Goal: Information Seeking & Learning: Learn about a topic

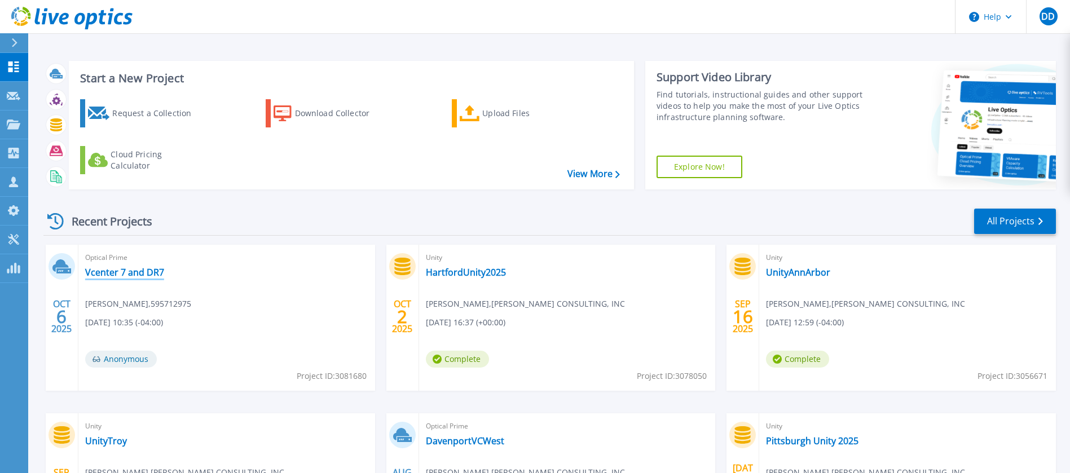
click at [134, 272] on link "Vcenter 7 and DR7" at bounding box center [124, 272] width 79 height 11
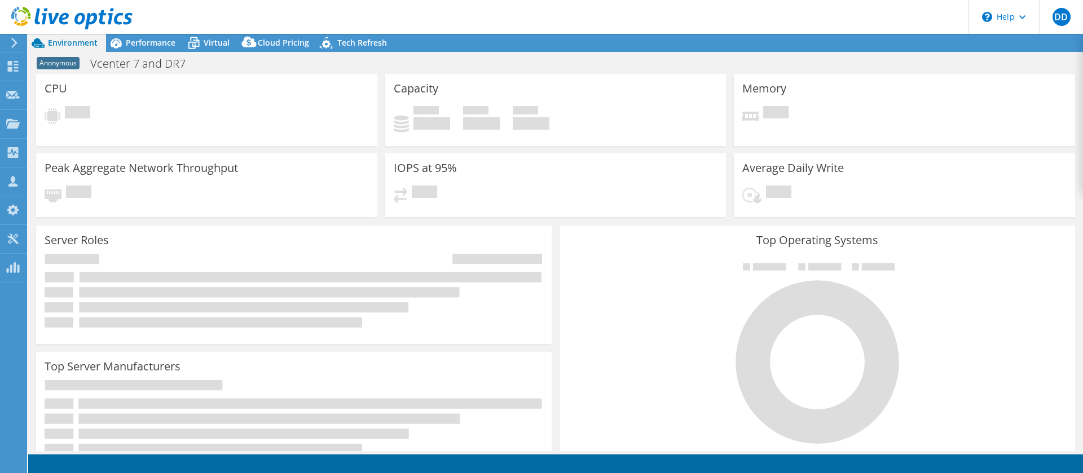
select select "USD"
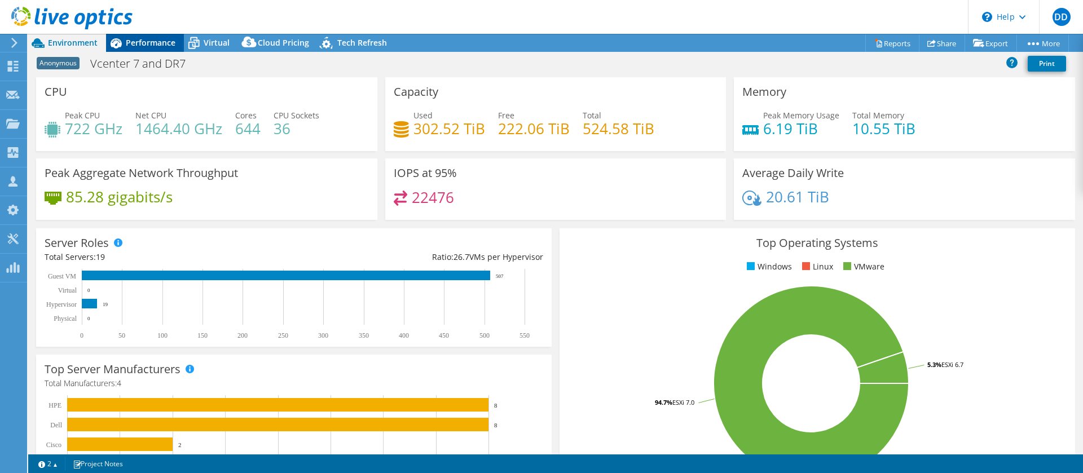
click at [171, 39] on span "Performance" at bounding box center [151, 42] width 50 height 11
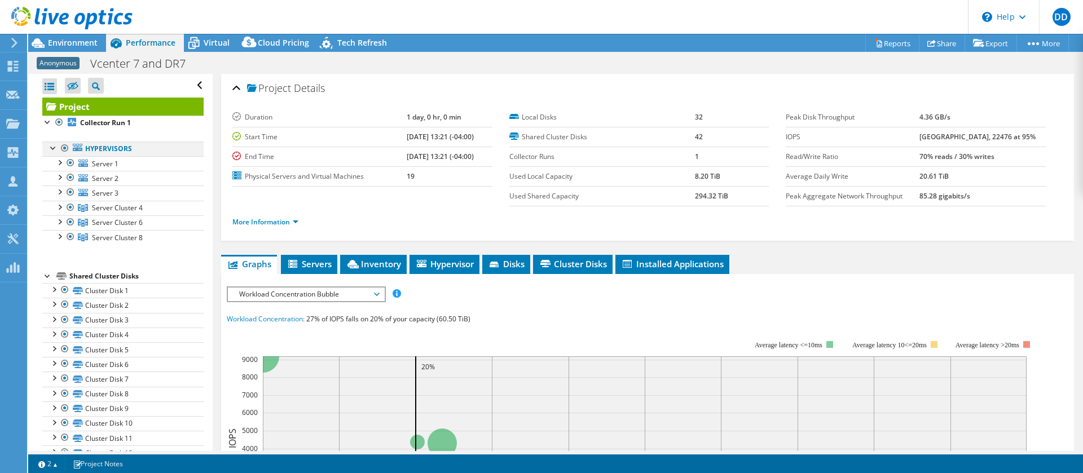
click at [51, 146] on div at bounding box center [53, 147] width 11 height 11
click at [63, 162] on div at bounding box center [59, 161] width 11 height 11
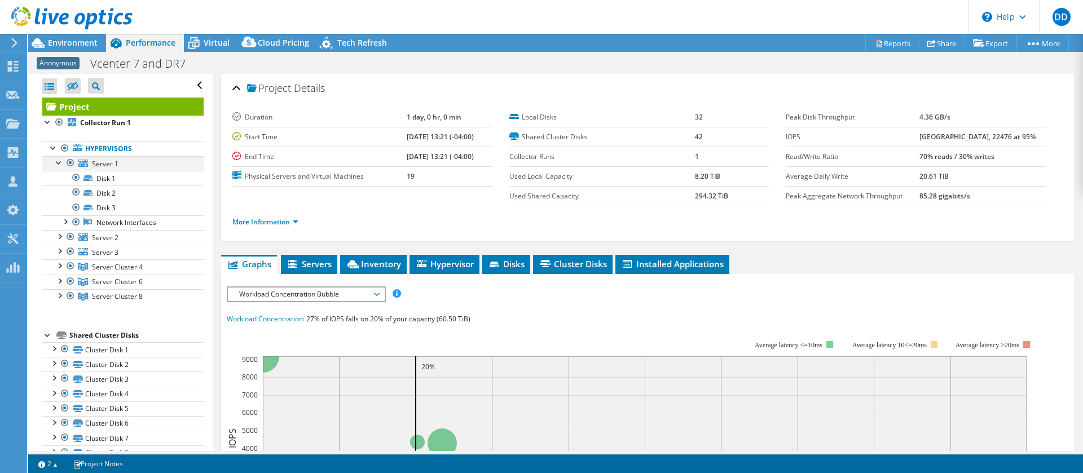
click at [63, 162] on div at bounding box center [59, 161] width 11 height 11
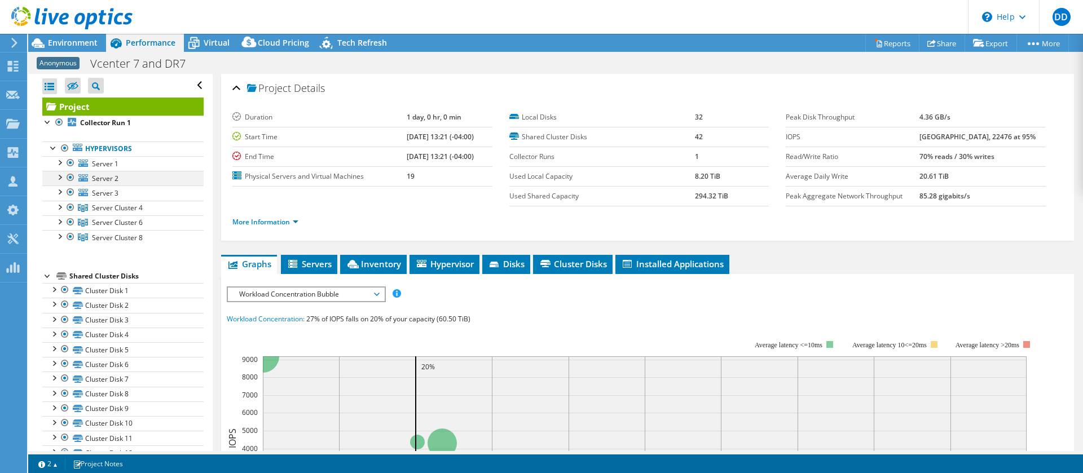
click at [61, 177] on div at bounding box center [59, 176] width 11 height 11
click at [61, 205] on div at bounding box center [59, 206] width 11 height 11
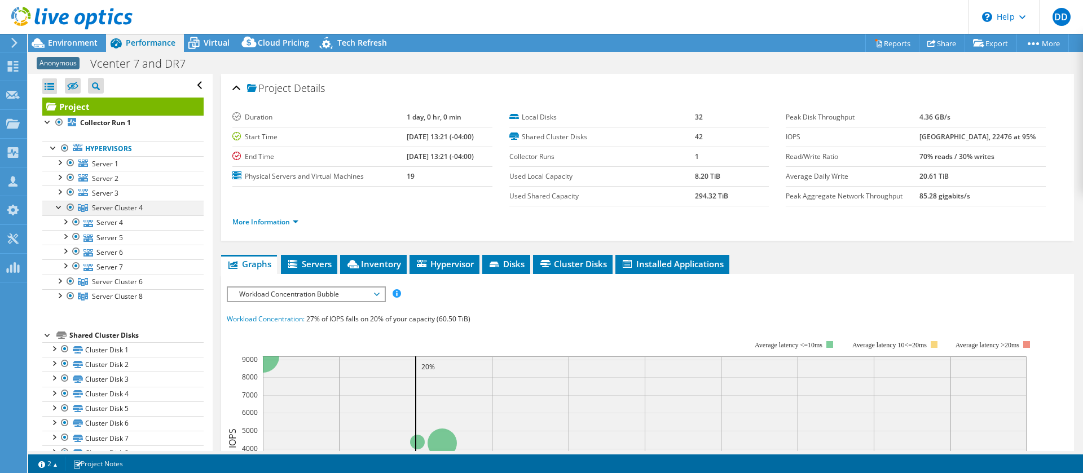
click at [61, 205] on div at bounding box center [59, 206] width 11 height 11
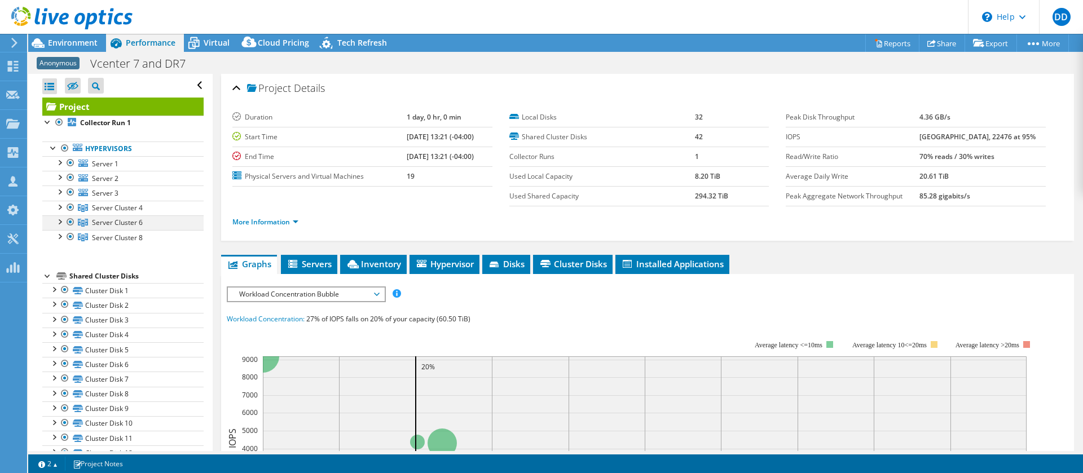
click at [59, 222] on div at bounding box center [59, 220] width 11 height 11
click at [58, 238] on div at bounding box center [59, 235] width 11 height 11
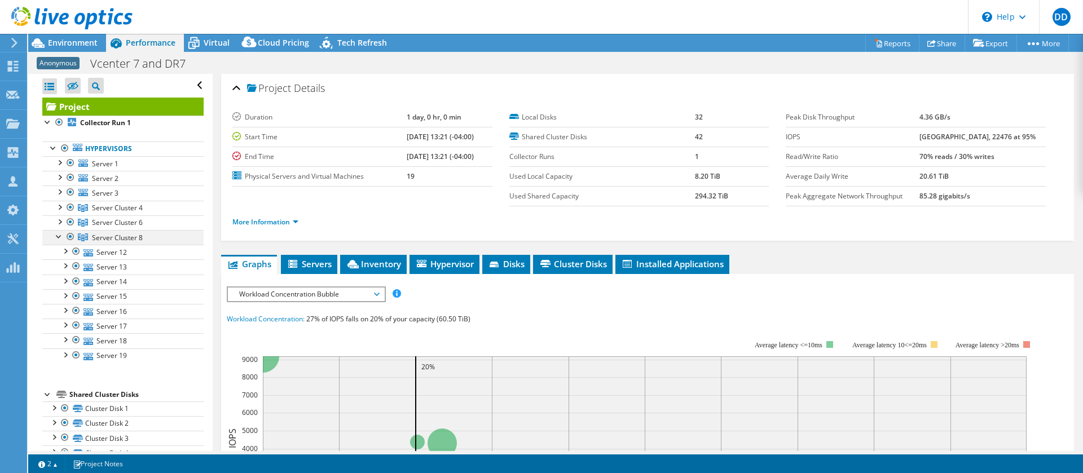
click at [58, 238] on div at bounding box center [59, 235] width 11 height 11
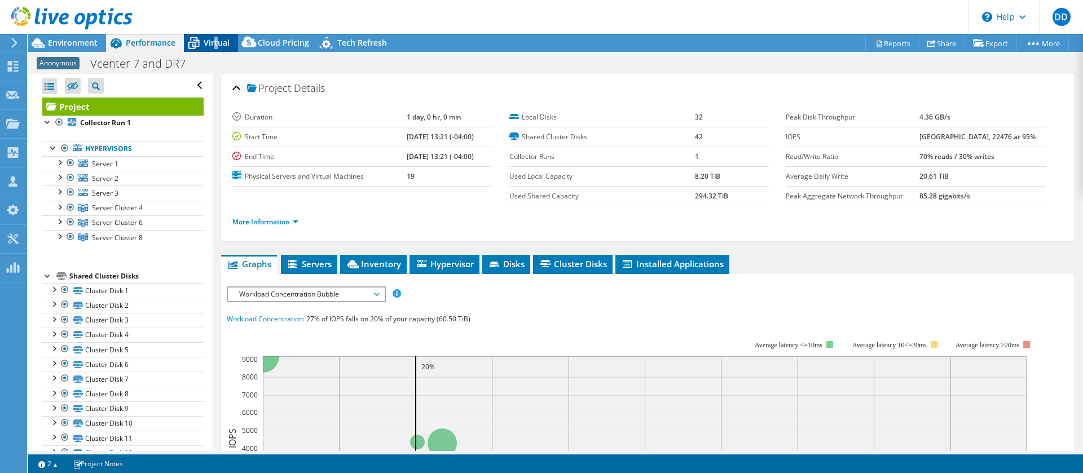
click at [217, 41] on span "Virtual" at bounding box center [217, 42] width 26 height 11
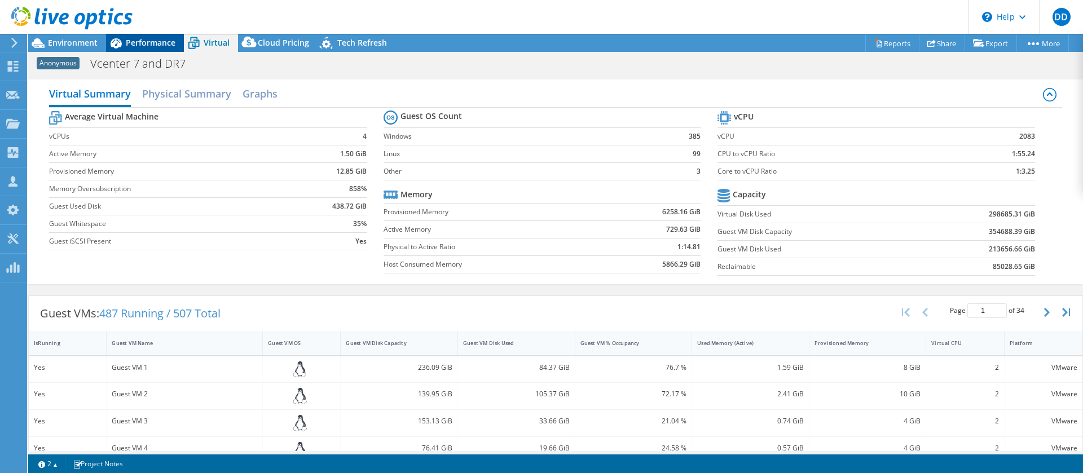
click at [147, 42] on span "Performance" at bounding box center [151, 42] width 50 height 11
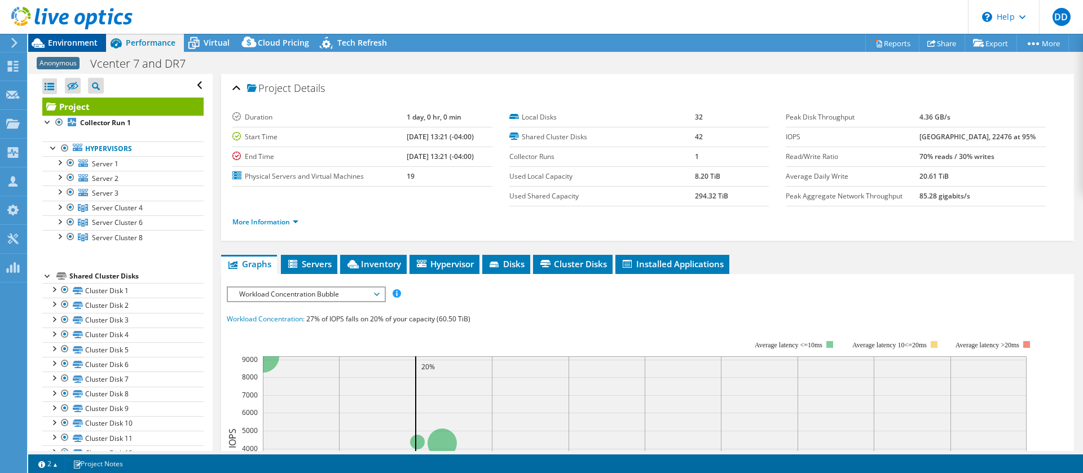
click at [86, 43] on span "Environment" at bounding box center [73, 42] width 50 height 11
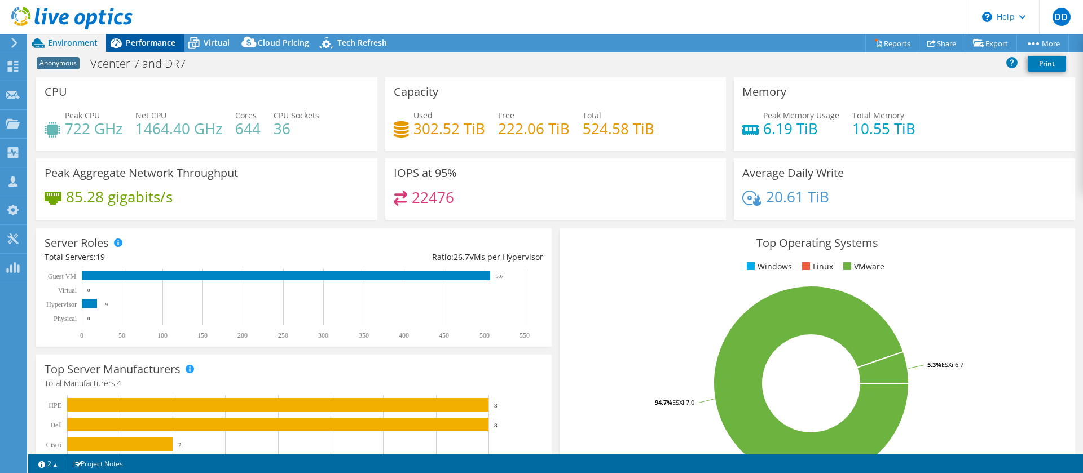
click at [140, 43] on span "Performance" at bounding box center [151, 42] width 50 height 11
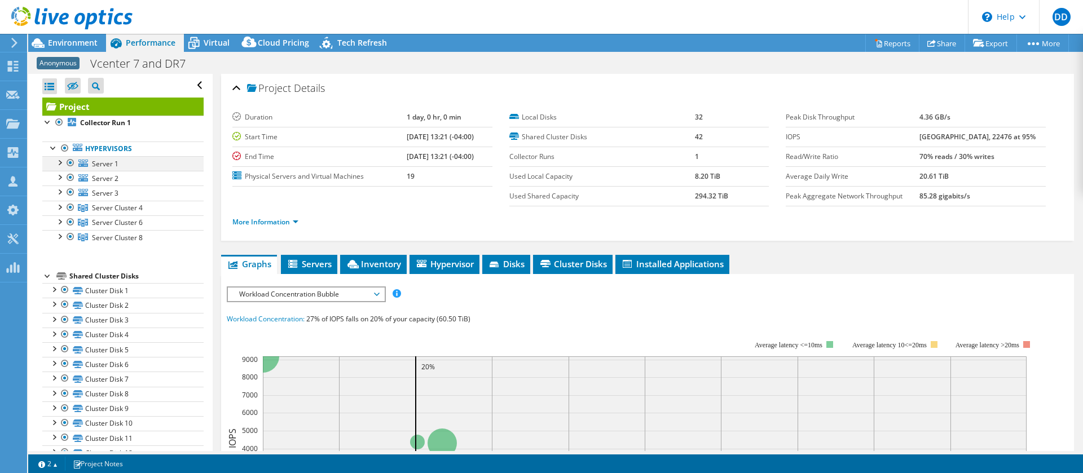
click at [60, 164] on div at bounding box center [59, 161] width 11 height 11
click at [59, 179] on div at bounding box center [59, 176] width 11 height 11
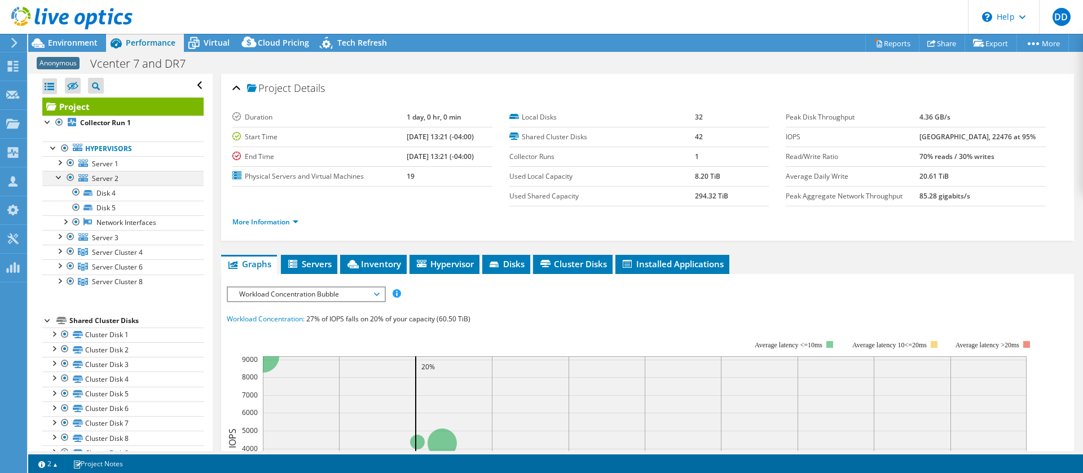
click at [59, 179] on div at bounding box center [59, 176] width 11 height 11
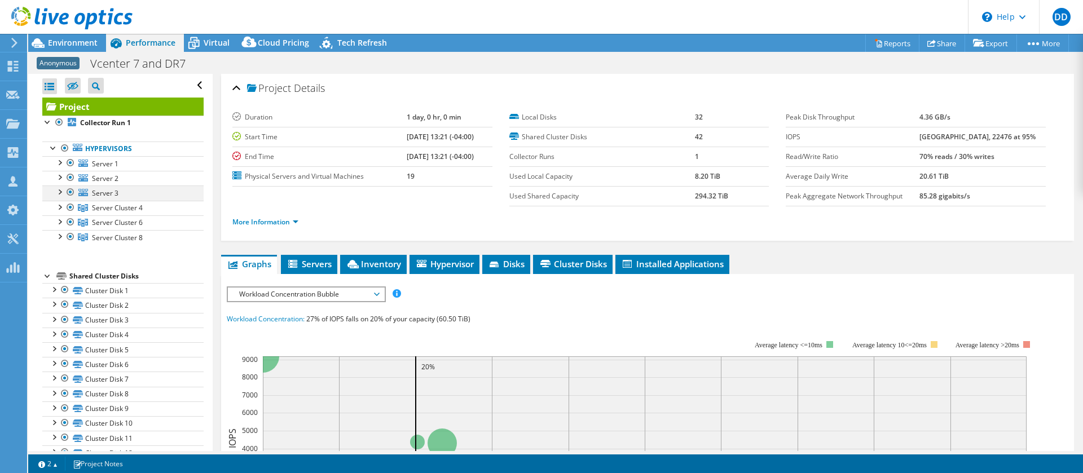
click at [59, 191] on div at bounding box center [59, 191] width 11 height 11
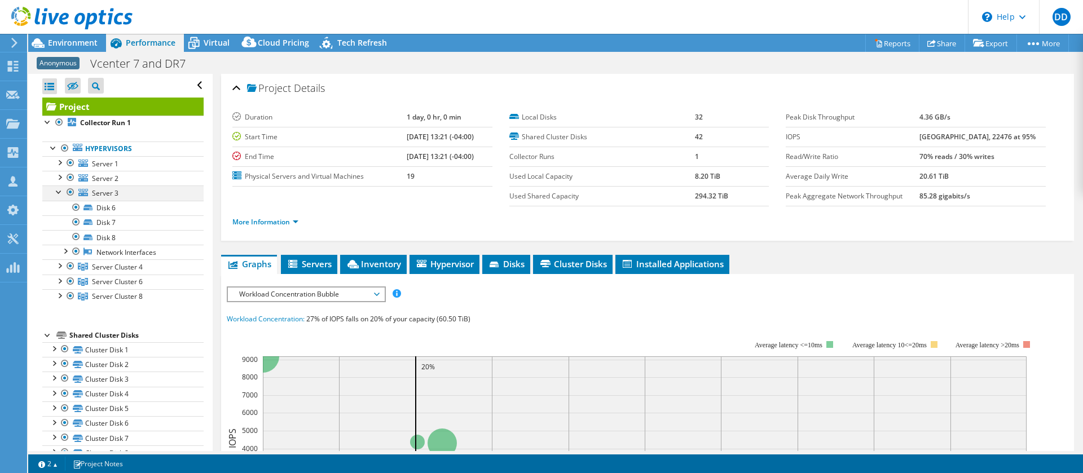
click at [59, 191] on div at bounding box center [59, 191] width 11 height 11
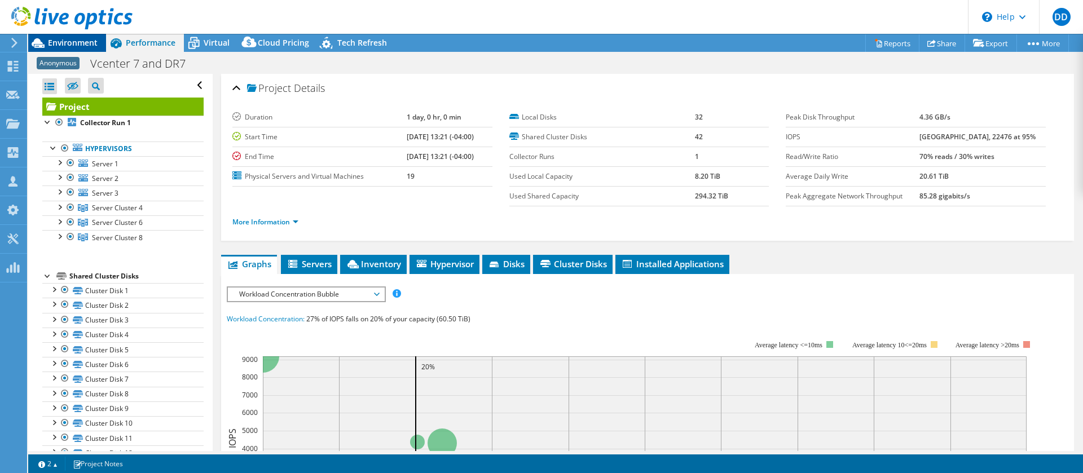
click at [91, 41] on span "Environment" at bounding box center [73, 42] width 50 height 11
